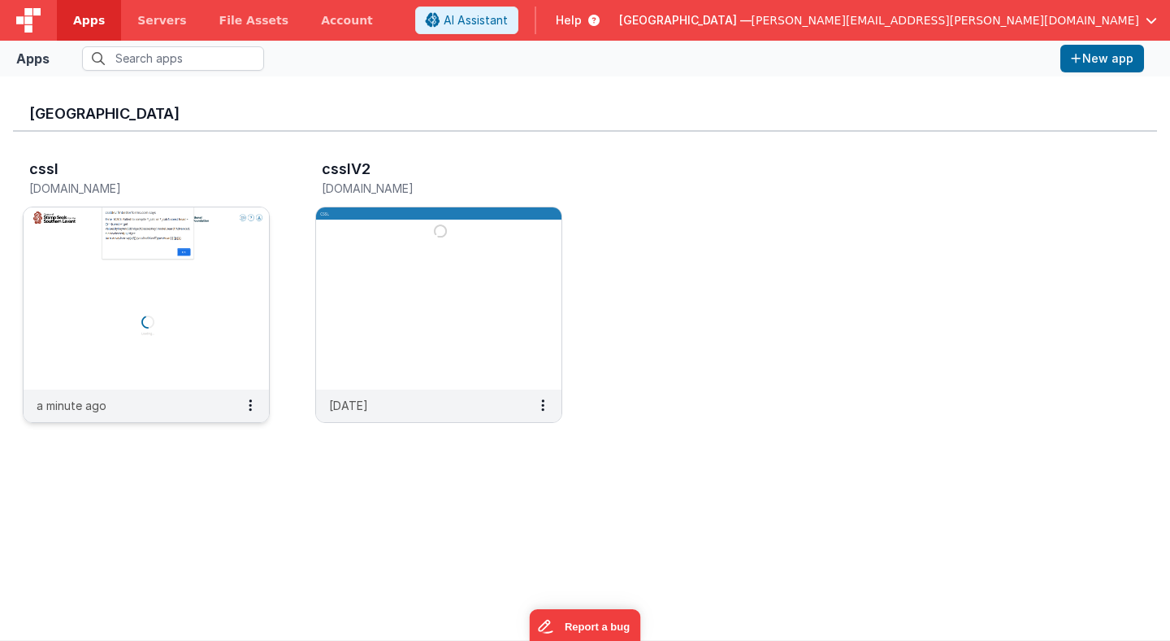
click at [193, 232] on img at bounding box center [146, 298] width 245 height 182
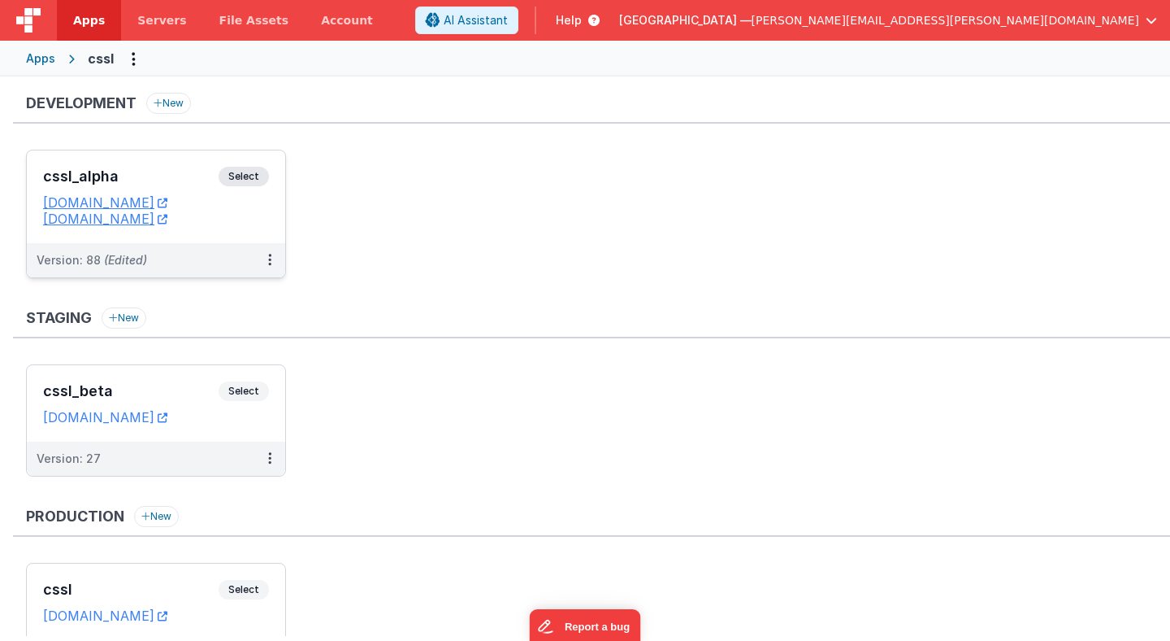
click at [245, 179] on span "Select" at bounding box center [244, 177] width 50 height 20
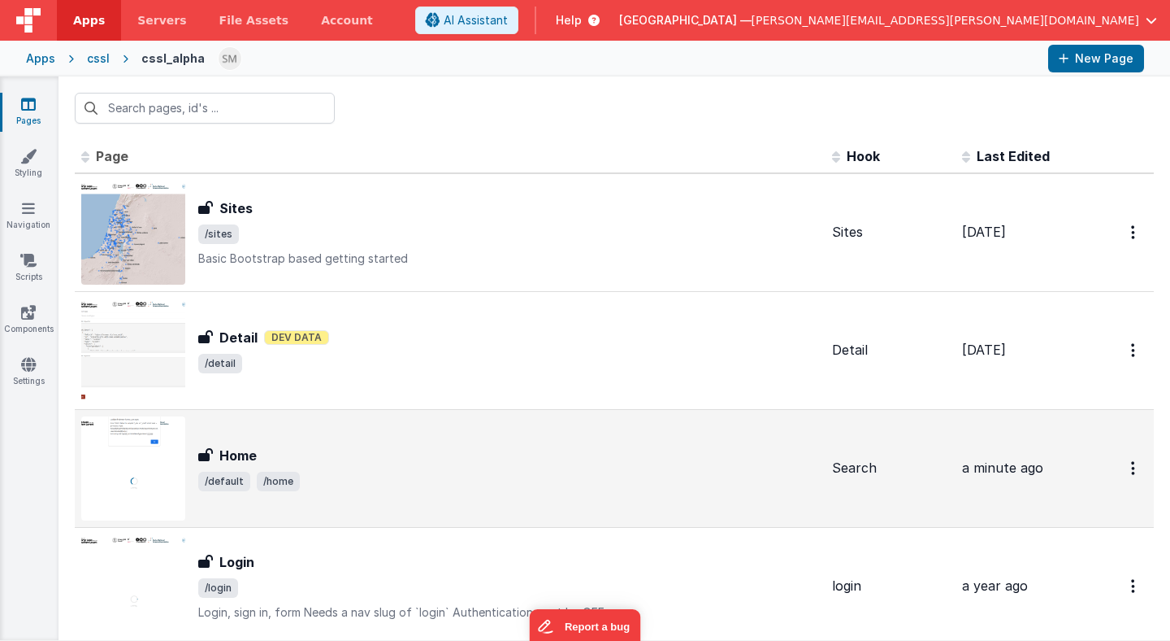
click at [252, 445] on div "Home Home /default /home" at bounding box center [450, 468] width 738 height 104
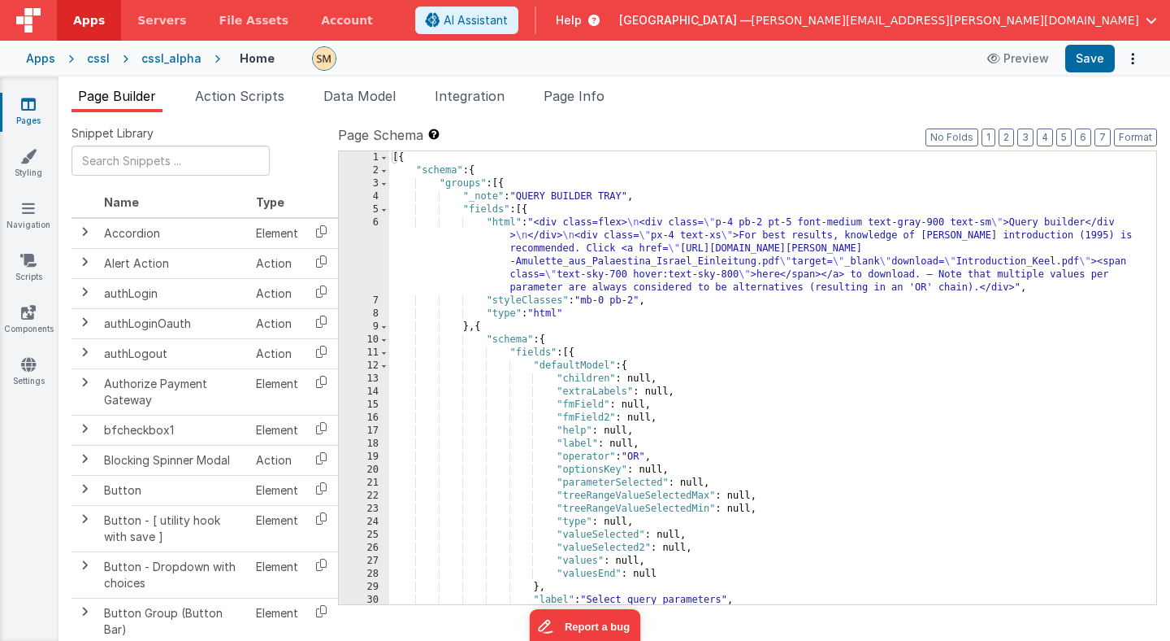
click at [436, 382] on div "[{ "schema" : { "groups" : [{ "_note" : "QUERY BUILDER TRAY" , "fields" : [{ "h…" at bounding box center [772, 390] width 767 height 479
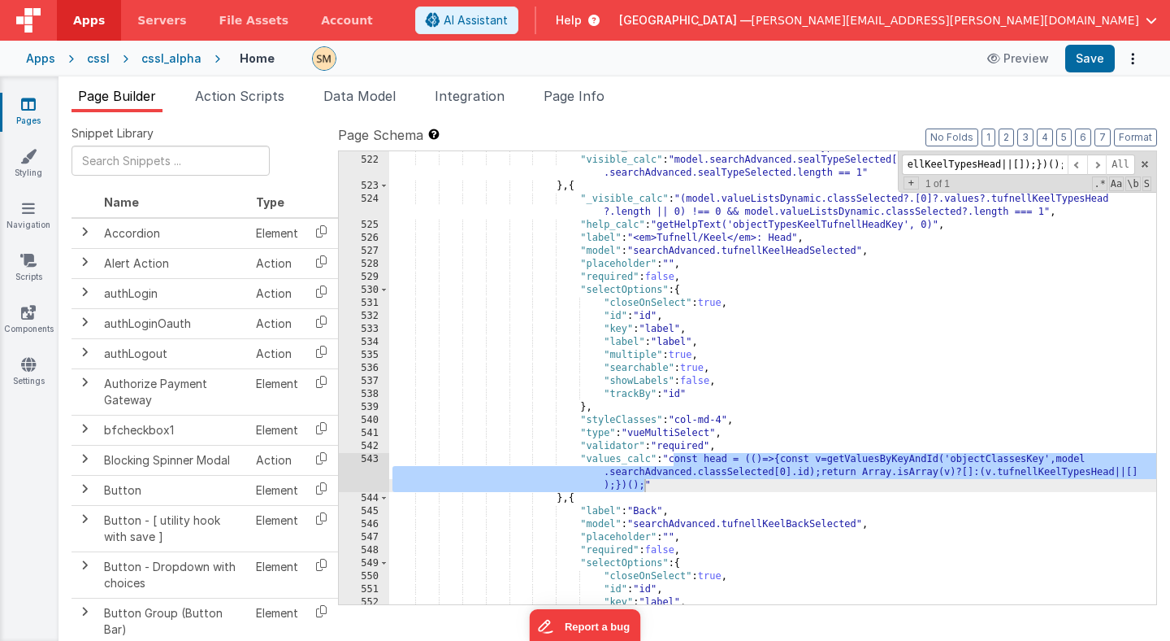
scroll to position [7066, 0]
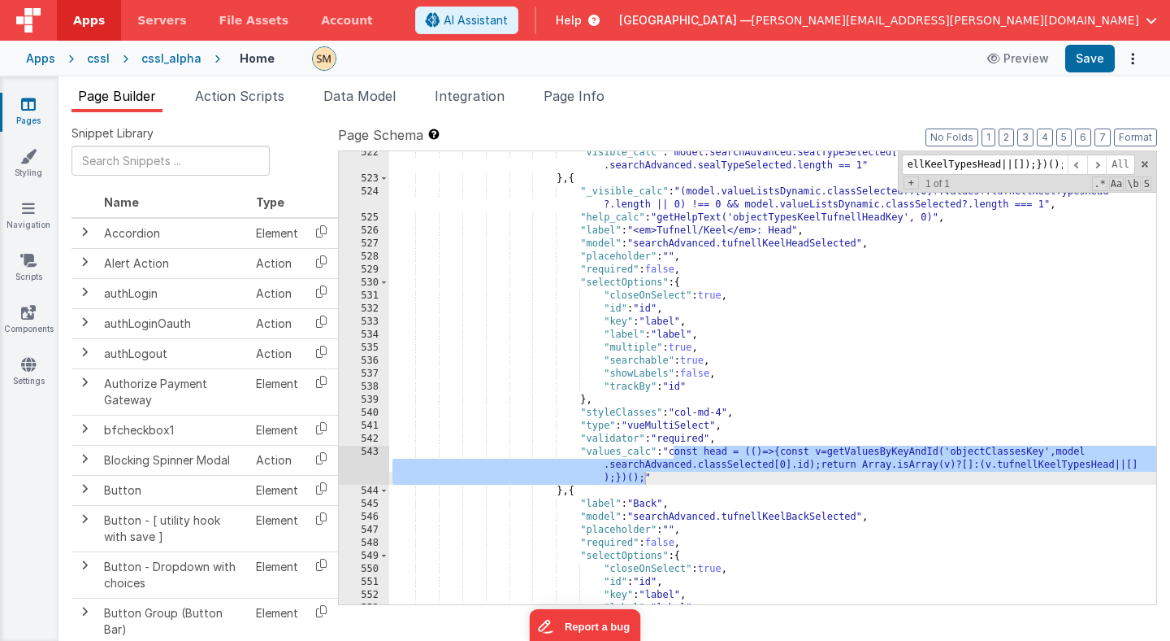
type input "const head = (()=>{const v=getValuesByKeyAndId('objectClassesKey',model.searchA…"
click at [701, 458] on div ""visible_calc" : "model.searchAdvanced.sealTypeSelected[0].values.length !=0 &&…" at bounding box center [772, 392] width 767 height 492
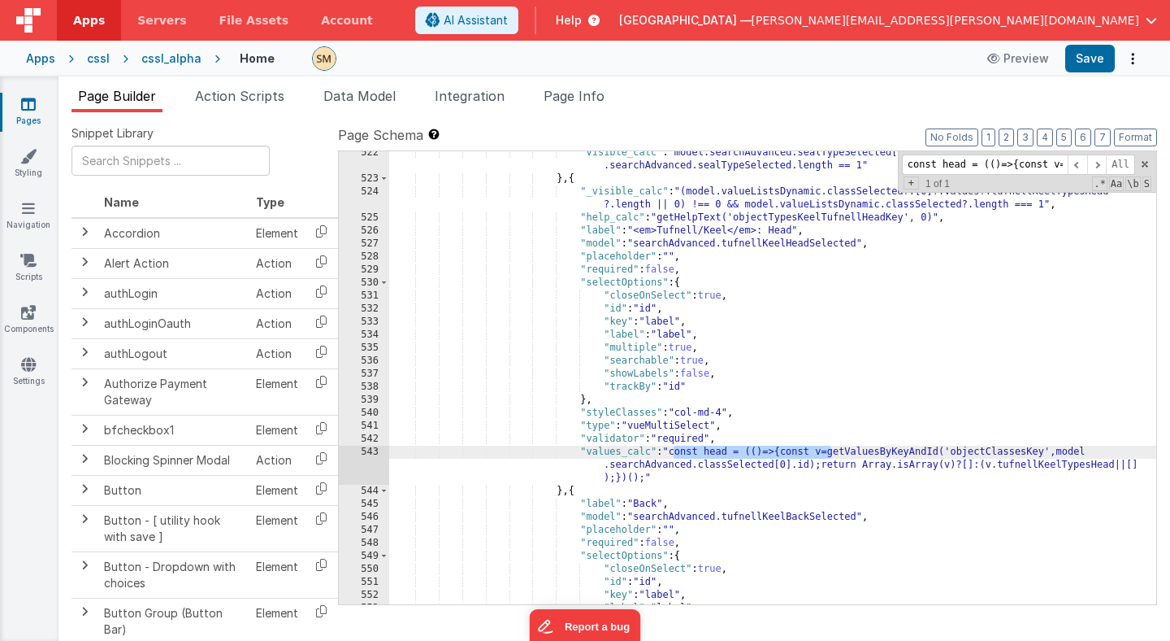
drag, startPoint x: 832, startPoint y: 455, endPoint x: 674, endPoint y: 454, distance: 157.7
click at [674, 454] on div ""visible_calc" : "model.searchAdvanced.sealTypeSelected[0].values.length !=0 &&…" at bounding box center [772, 392] width 767 height 492
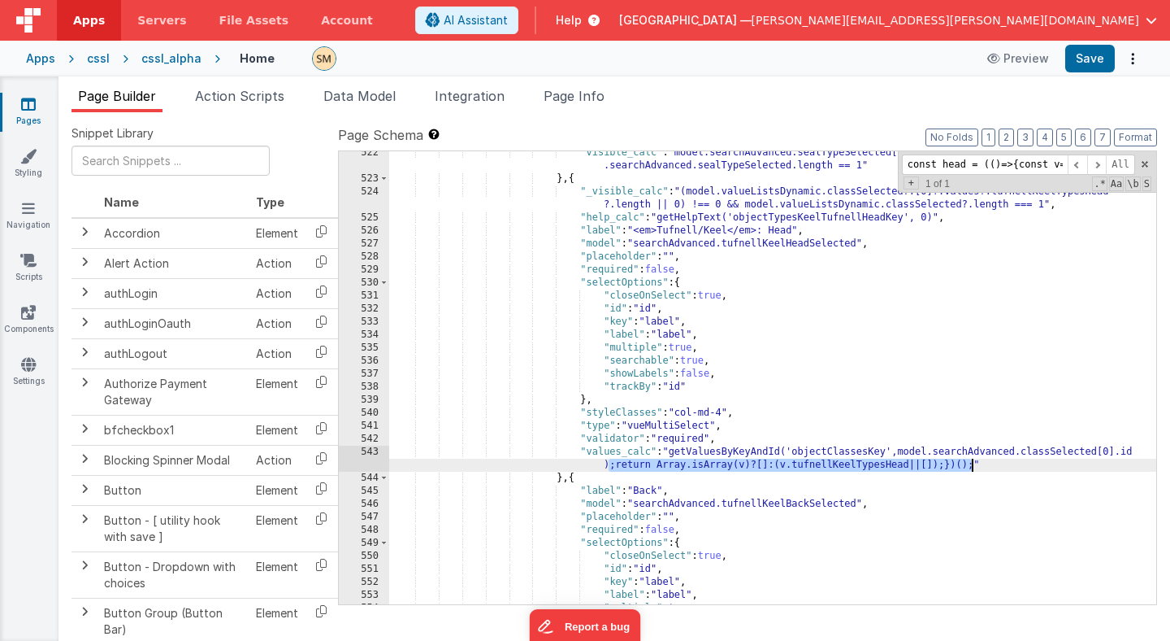
drag, startPoint x: 610, startPoint y: 465, endPoint x: 973, endPoint y: 459, distance: 362.6
click at [973, 459] on div ""visible_calc" : "model.searchAdvanced.sealTypeSelected[0].values.length !=0 &&…" at bounding box center [772, 392] width 767 height 492
